Goal: Task Accomplishment & Management: Use online tool/utility

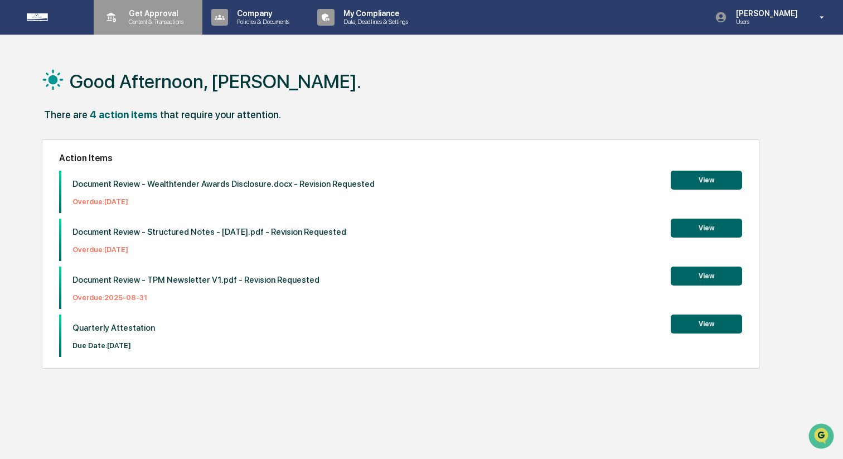
click at [187, 17] on p "Get Approval" at bounding box center [154, 13] width 69 height 9
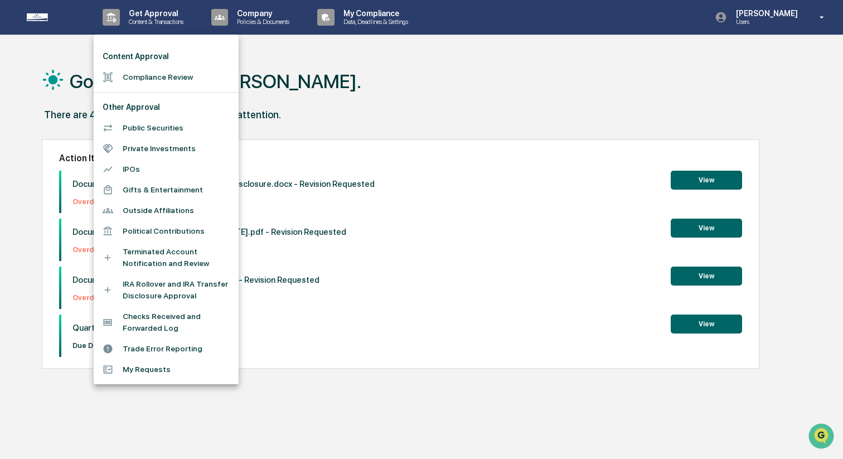
click at [168, 88] on ul "Content Approval Compliance Review Other Approval Public Securities Private Inv…" at bounding box center [166, 210] width 145 height 350
click at [168, 79] on li "Compliance Review" at bounding box center [166, 77] width 145 height 21
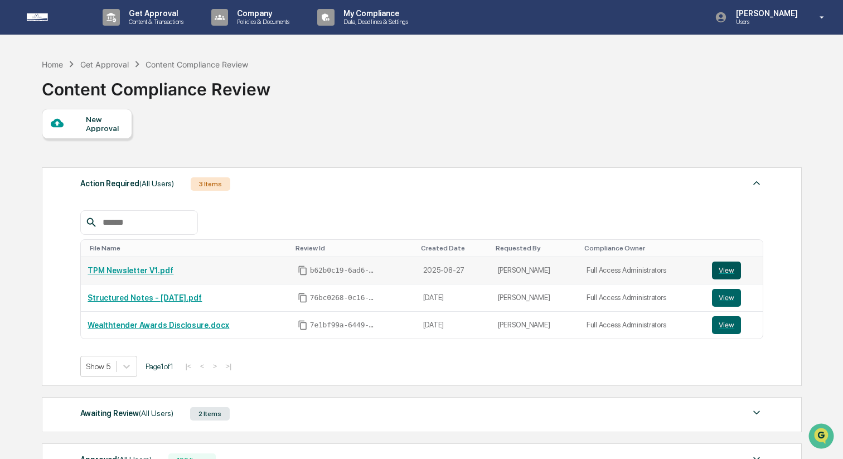
click at [724, 270] on button "View" at bounding box center [726, 271] width 29 height 18
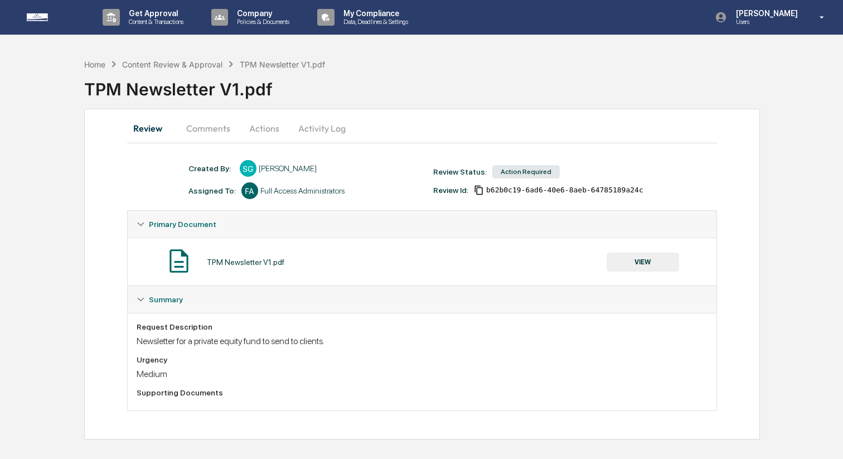
click at [650, 261] on button "VIEW" at bounding box center [643, 262] width 73 height 19
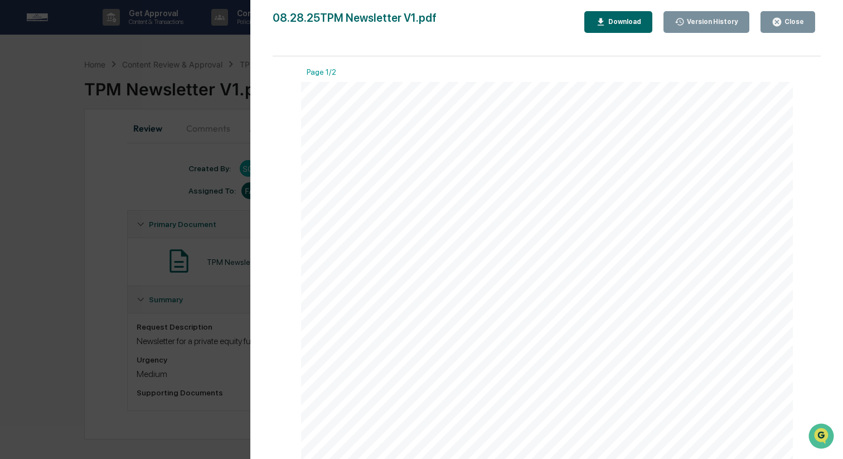
scroll to position [56, 0]
